Goal: Information Seeking & Learning: Learn about a topic

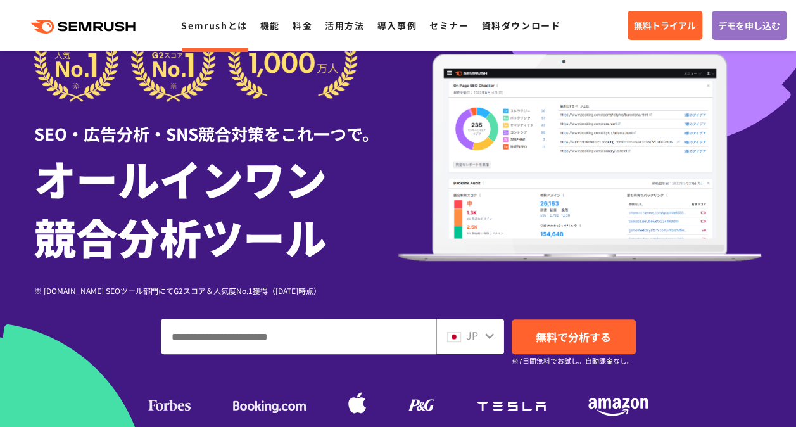
click at [208, 26] on link "Semrushとは" at bounding box center [214, 25] width 66 height 13
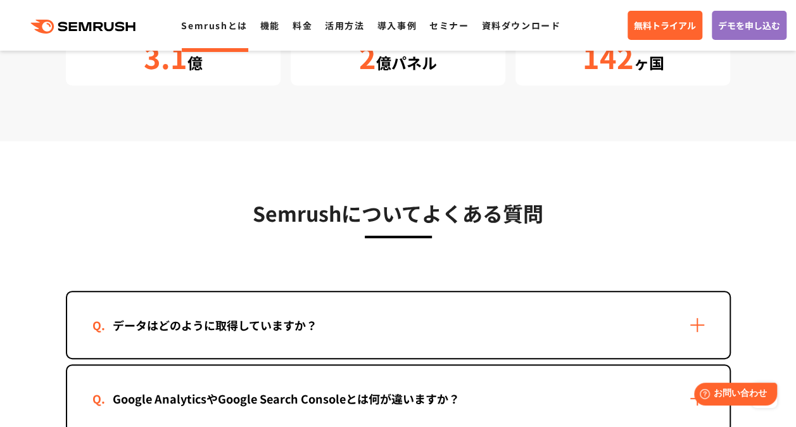
scroll to position [2470, 0]
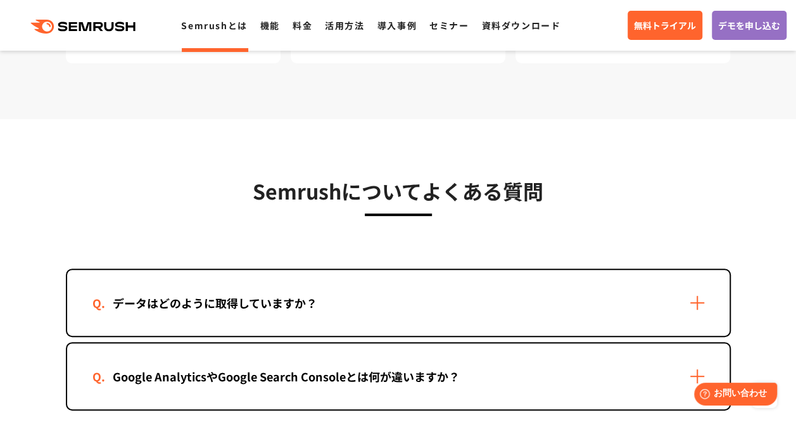
click at [506, 302] on div "データはどのように取得していますか？" at bounding box center [398, 303] width 663 height 66
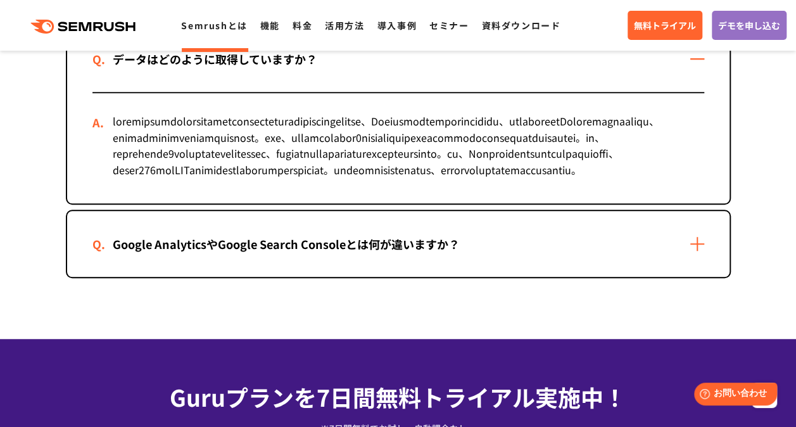
scroll to position [2724, 0]
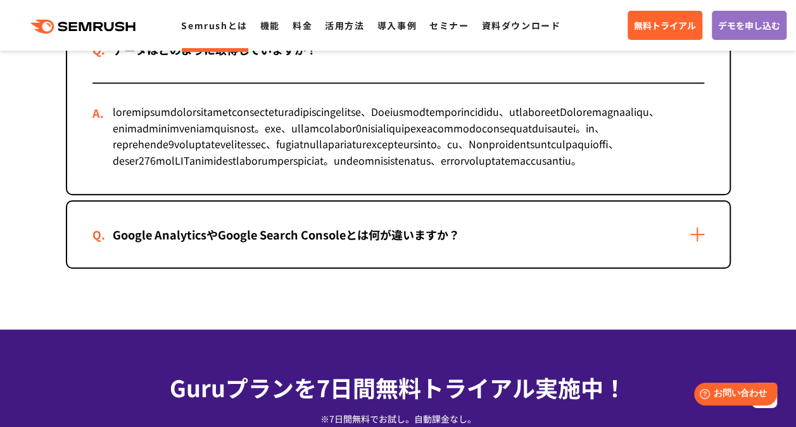
click at [352, 244] on div "Google AnalyticsやGoogle Search Consoleとは何が違いますか？" at bounding box center [286, 235] width 388 height 18
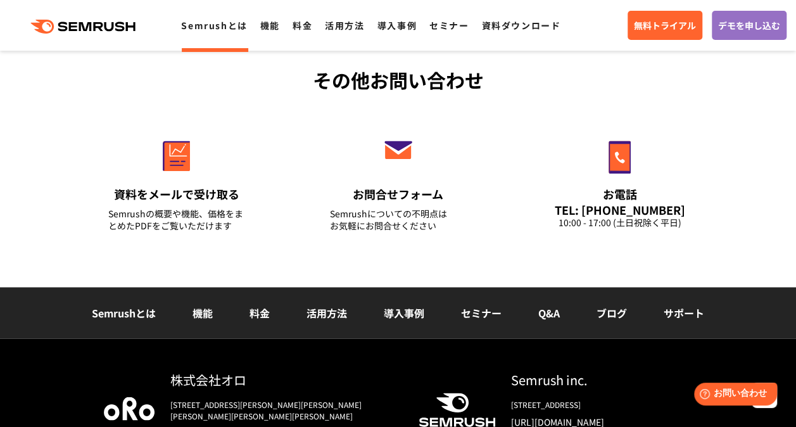
scroll to position [3421, 0]
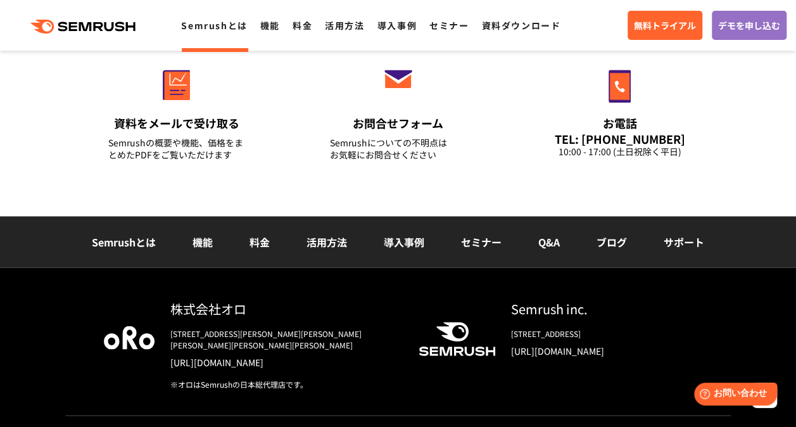
click at [402, 249] on link "導入事例" at bounding box center [404, 241] width 41 height 15
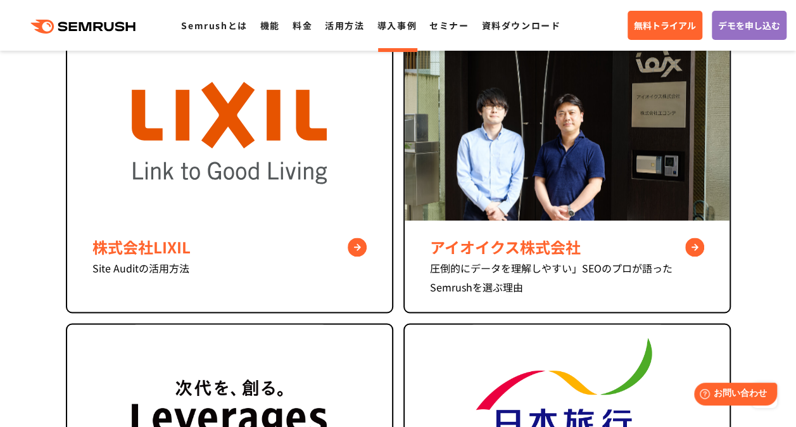
scroll to position [823, 0]
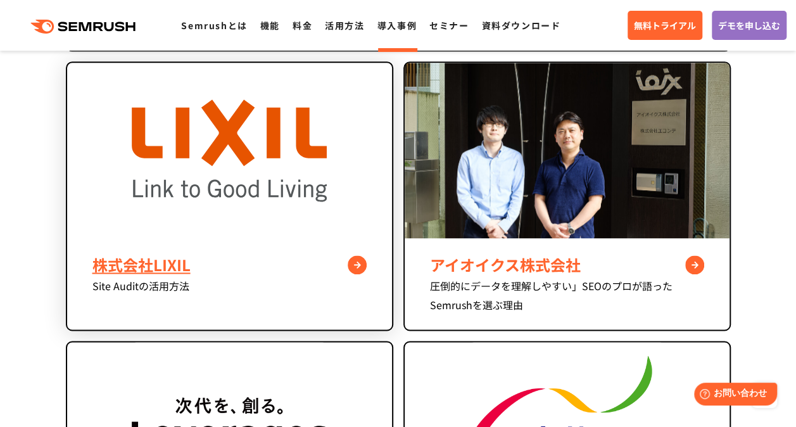
click at [214, 175] on img at bounding box center [229, 150] width 195 height 175
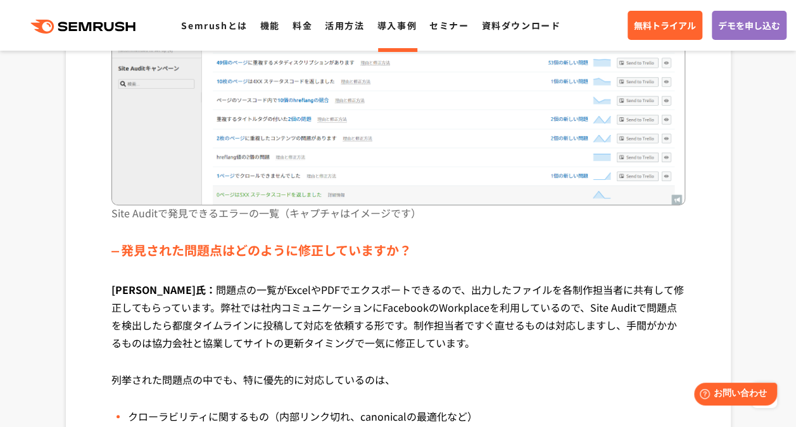
scroll to position [2851, 0]
